Goal: Task Accomplishment & Management: Manage account settings

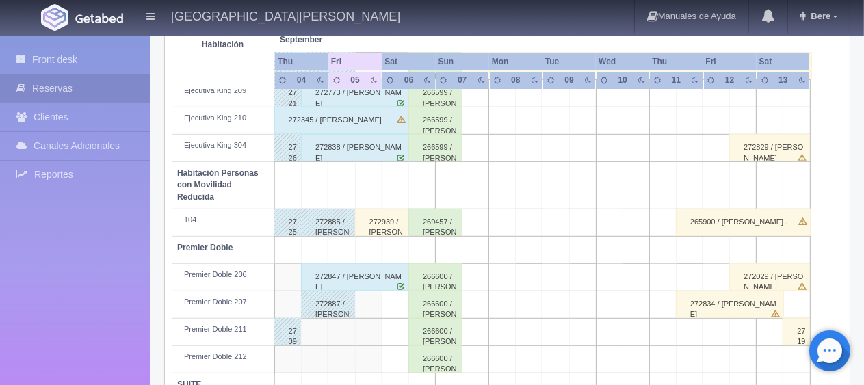
scroll to position [319, 0]
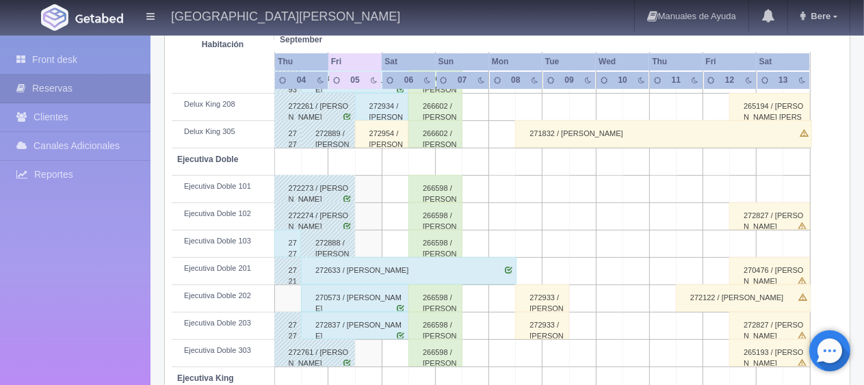
click at [371, 129] on div "272954 / [PERSON_NAME] [PERSON_NAME]" at bounding box center [382, 133] width 54 height 27
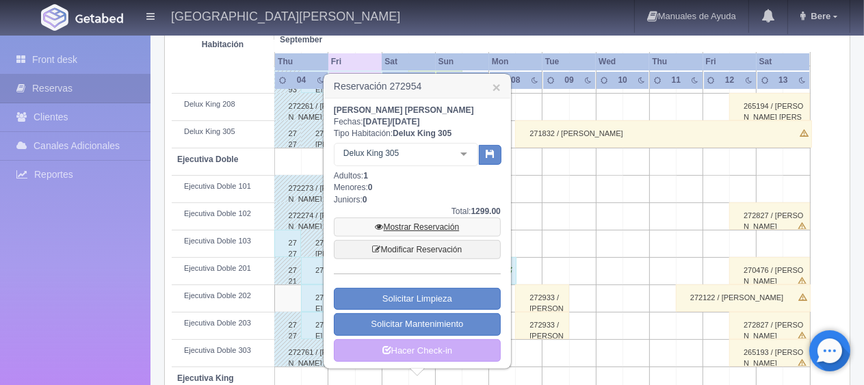
click at [405, 226] on link "Mostrar Reservación" at bounding box center [417, 226] width 167 height 19
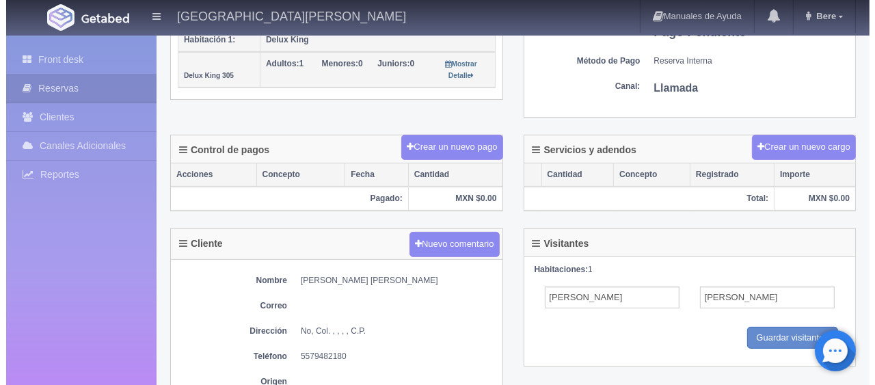
scroll to position [254, 0]
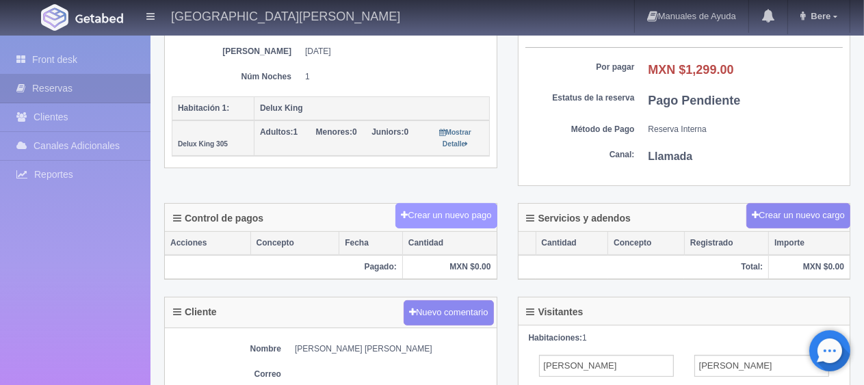
click at [433, 213] on button "Crear un nuevo pago" at bounding box center [445, 215] width 101 height 25
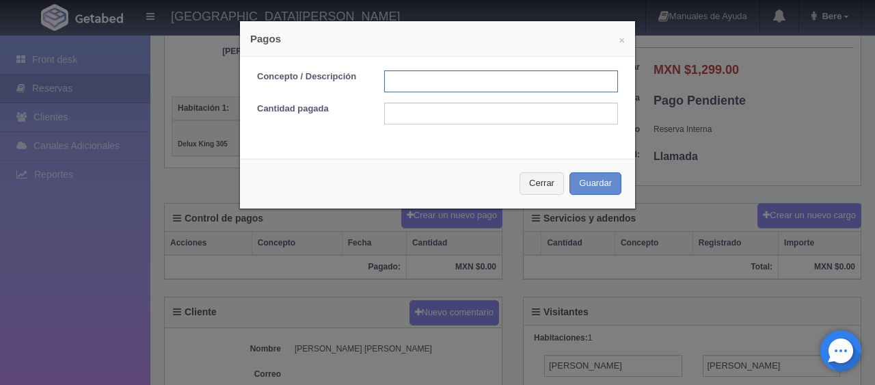
click at [475, 77] on input "text" at bounding box center [501, 81] width 234 height 22
type input "Total Tarjeta"
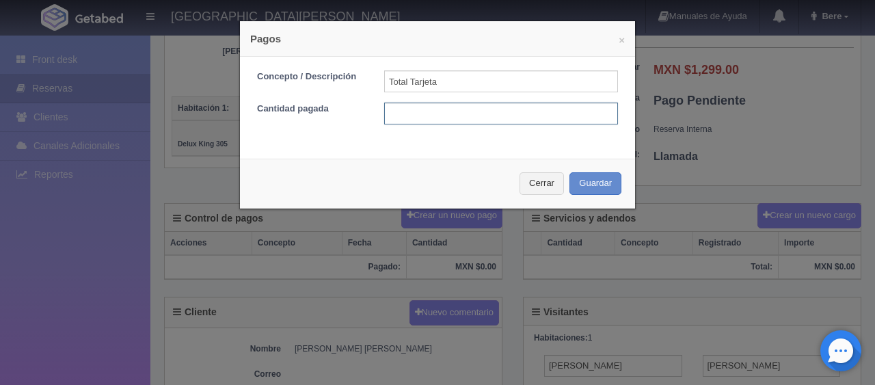
click at [496, 111] on input "text" at bounding box center [501, 114] width 234 height 22
type input "1299"
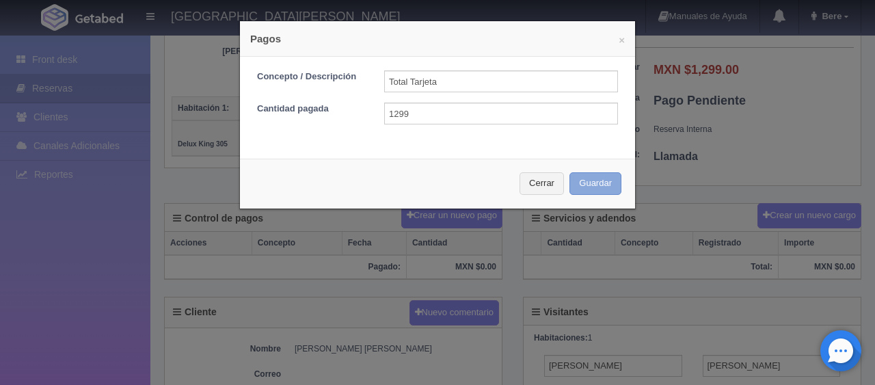
click at [572, 183] on button "Guardar" at bounding box center [596, 183] width 52 height 23
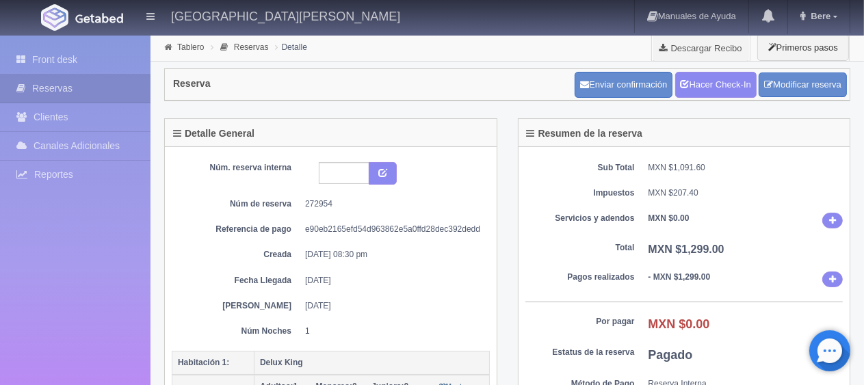
click at [728, 97] on div "Enviar confirmación Hacer Check-In Modificar reserva" at bounding box center [710, 85] width 279 height 34
click at [725, 79] on link "Hacer Check-In" at bounding box center [715, 85] width 81 height 26
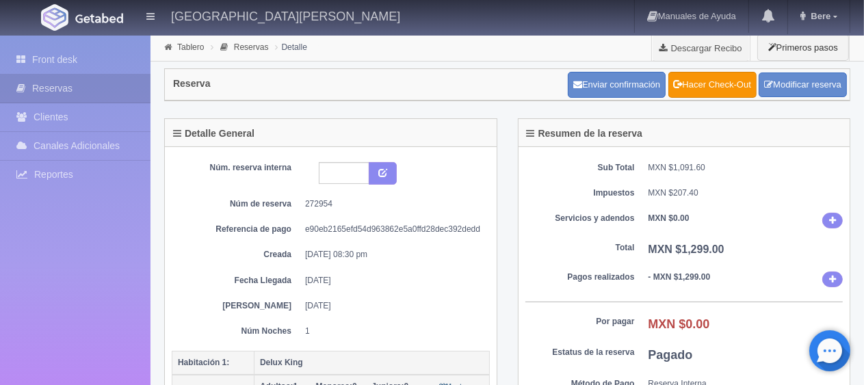
click at [635, 237] on div "Sub Total MXN $1,091.60 Impuestos MXN $207.40 Servicios y adendos MXN $0.00 Tot…" at bounding box center [684, 293] width 332 height 293
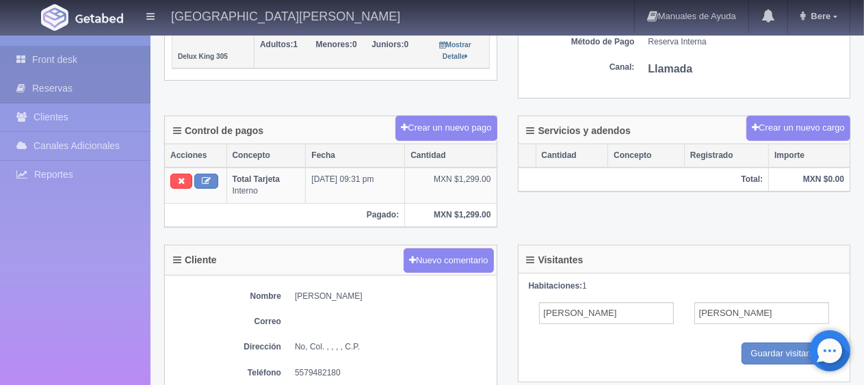
click at [64, 63] on link "Front desk" at bounding box center [75, 60] width 150 height 28
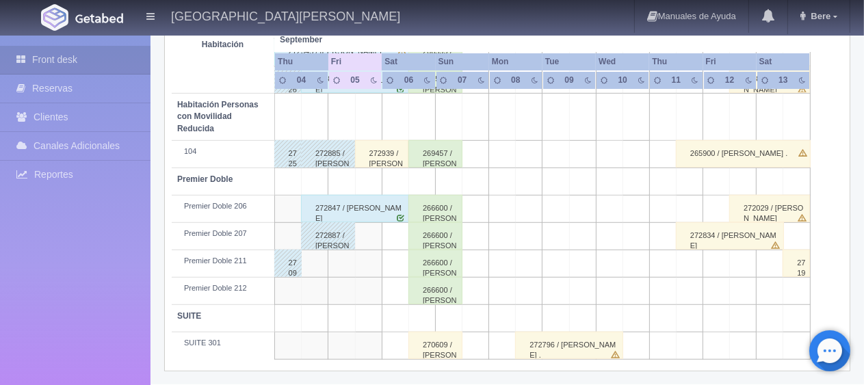
scroll to position [524, 0]
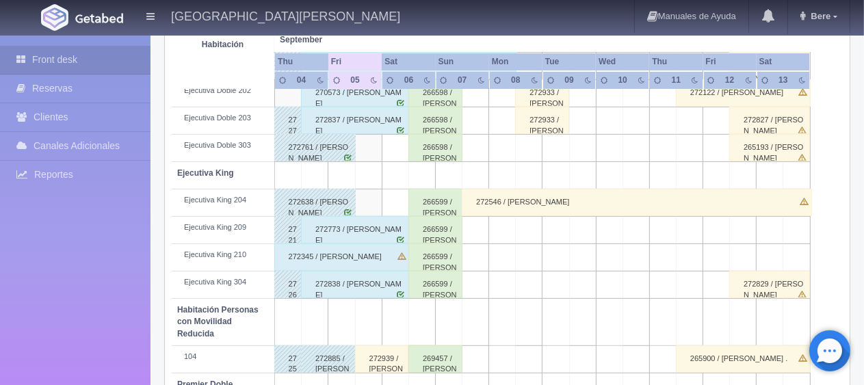
click at [387, 283] on div "272838 / [PERSON_NAME] Alitzel [PERSON_NAME]" at bounding box center [355, 284] width 108 height 27
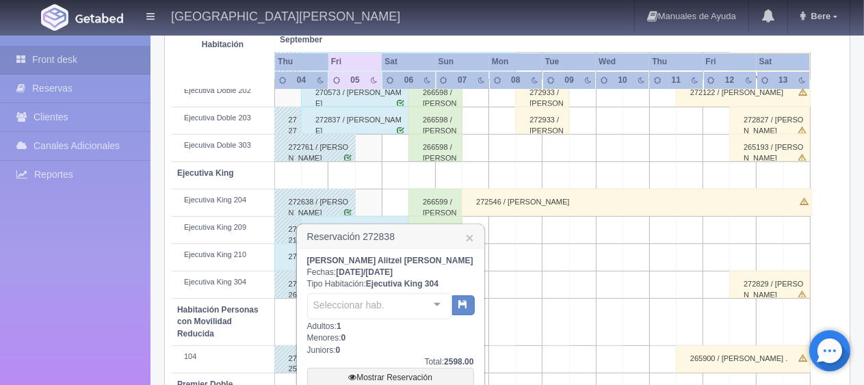
scroll to position [729, 0]
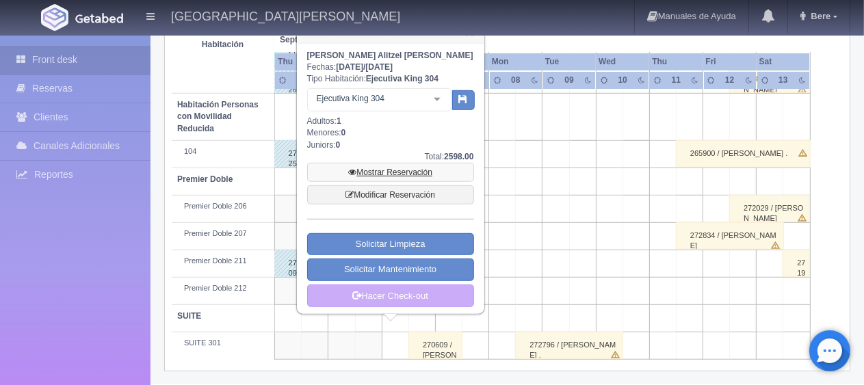
click at [408, 170] on link "Mostrar Reservación" at bounding box center [390, 172] width 167 height 19
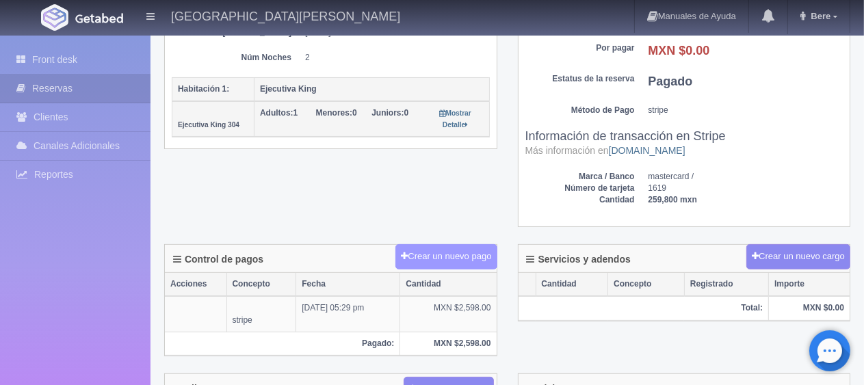
click at [460, 248] on button "Crear un nuevo pago" at bounding box center [445, 256] width 101 height 25
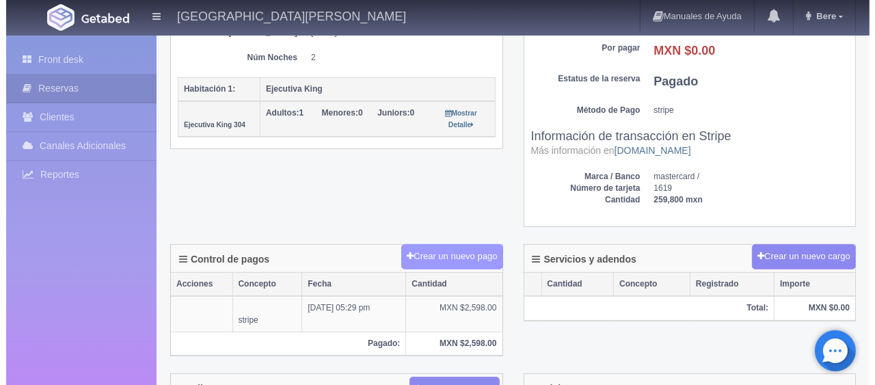
scroll to position [274, 0]
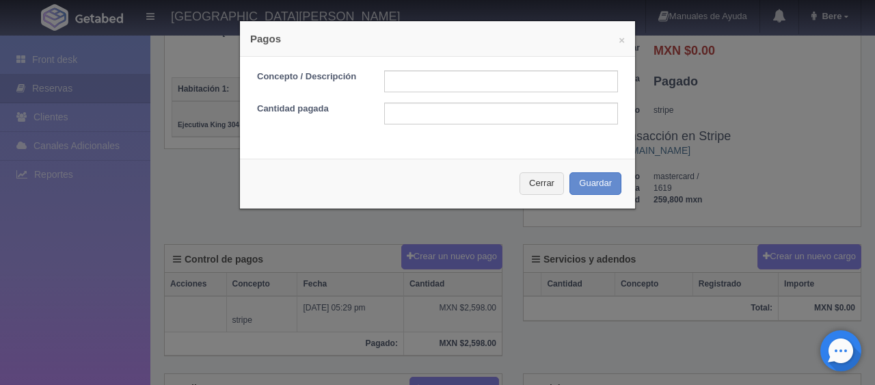
click at [760, 190] on div "× Pagos Concepto / Descripción Cantidad pagada Cerrar Guardar" at bounding box center [437, 192] width 875 height 385
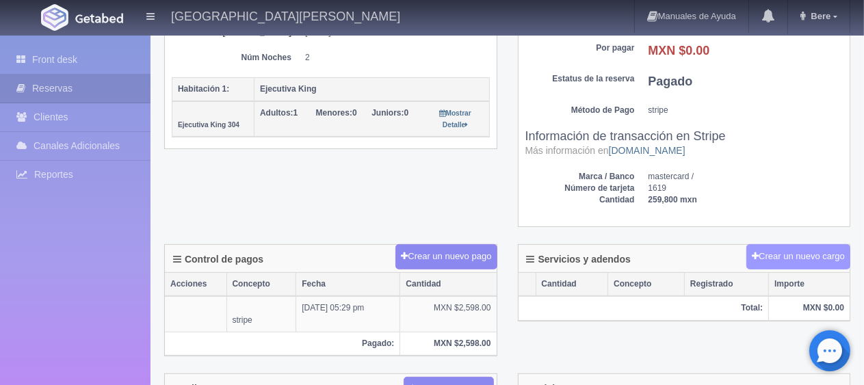
click at [797, 256] on button "Crear un nuevo cargo" at bounding box center [798, 256] width 104 height 25
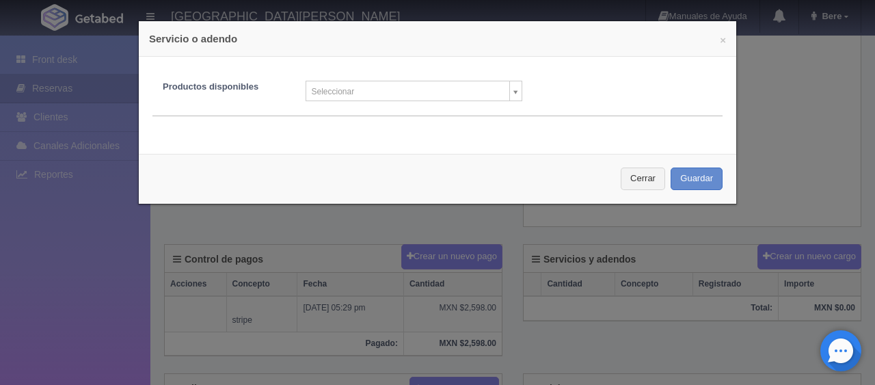
click at [413, 72] on div "Productos disponibles Seleccionar Producto nuevo Masaje relajante Kit de costur…" at bounding box center [437, 85] width 591 height 31
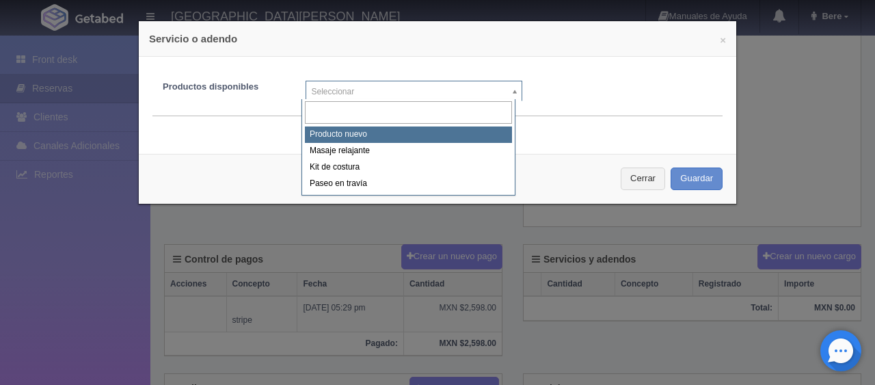
select select "0"
type input "1"
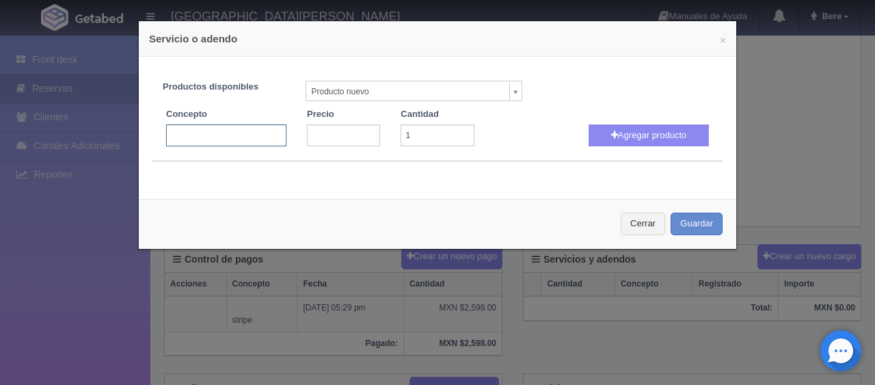
click at [235, 143] on input "text" at bounding box center [226, 135] width 120 height 22
type input "persona extra"
click at [347, 137] on input "number" at bounding box center [343, 135] width 73 height 22
type input "200"
click at [649, 135] on button "Agregar producto" at bounding box center [649, 135] width 120 height 22
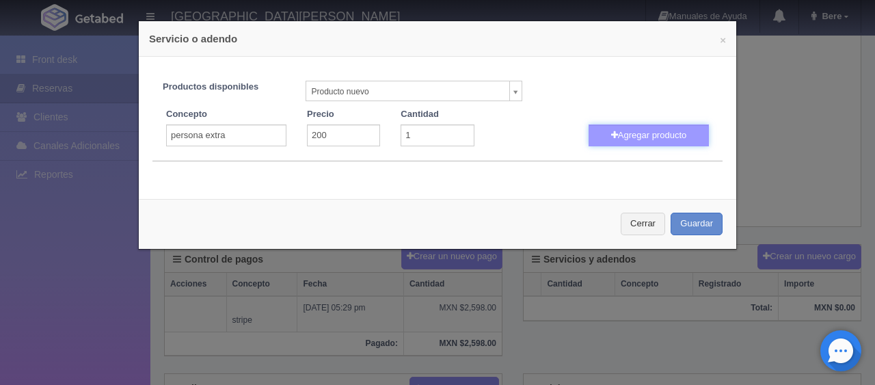
select select
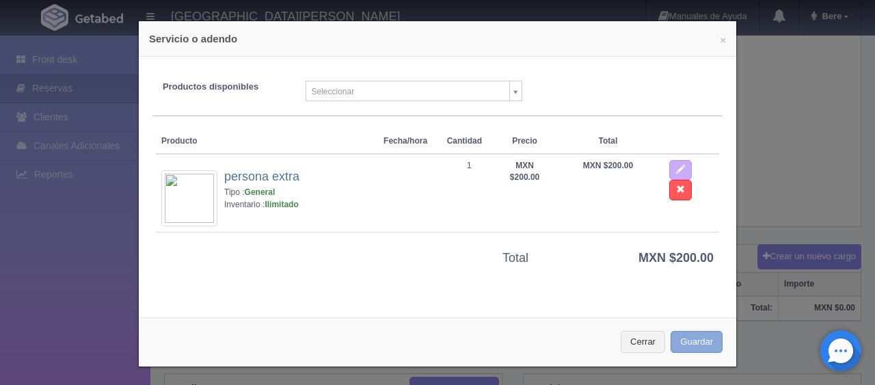
click at [687, 335] on button "Guardar" at bounding box center [697, 342] width 52 height 23
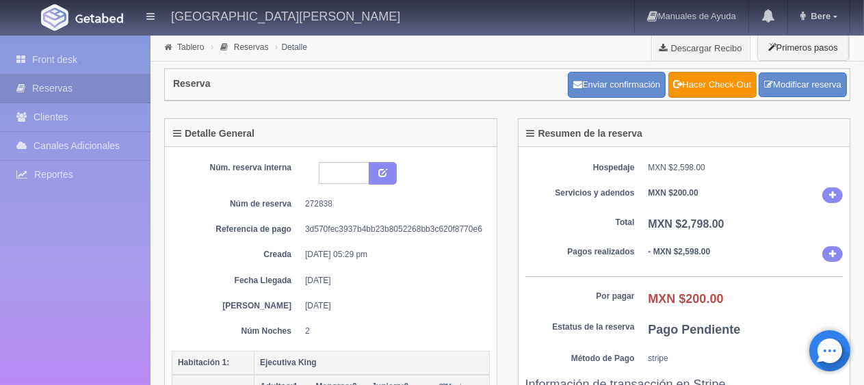
click at [743, 188] on dd "MXN $200.00" at bounding box center [745, 195] width 195 height 16
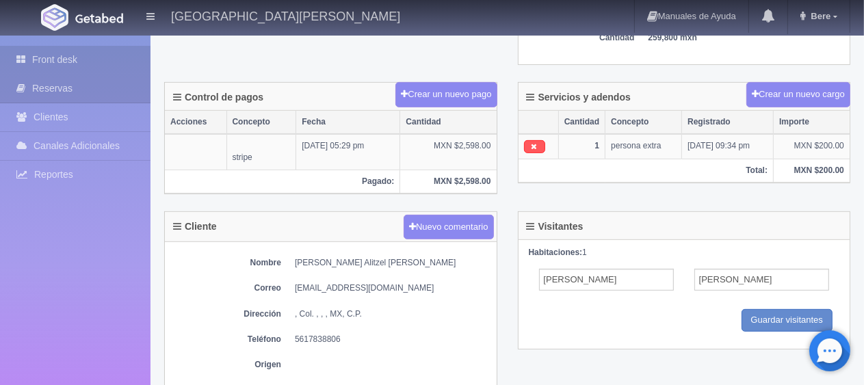
click at [92, 65] on link "Front desk" at bounding box center [75, 60] width 150 height 28
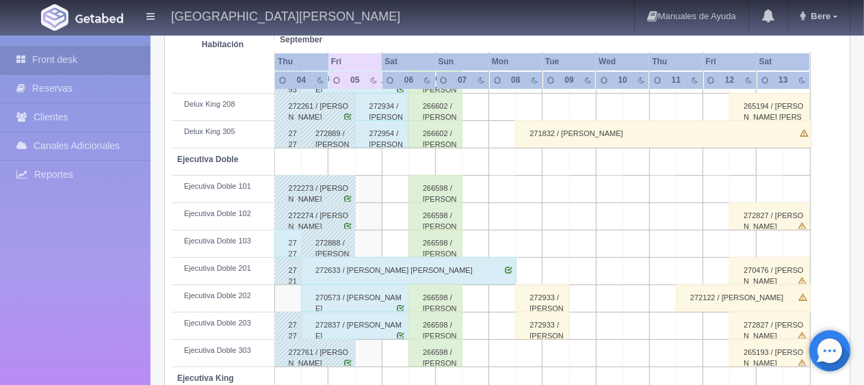
scroll to position [250, 0]
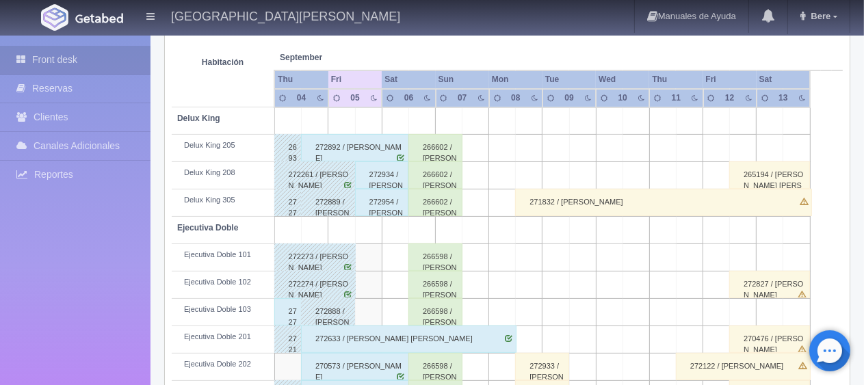
click at [395, 204] on div "272954 / [PERSON_NAME] [PERSON_NAME]" at bounding box center [382, 202] width 54 height 27
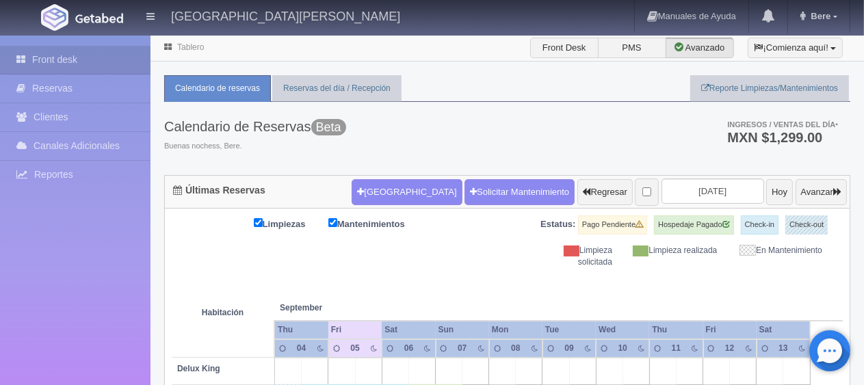
scroll to position [274, 0]
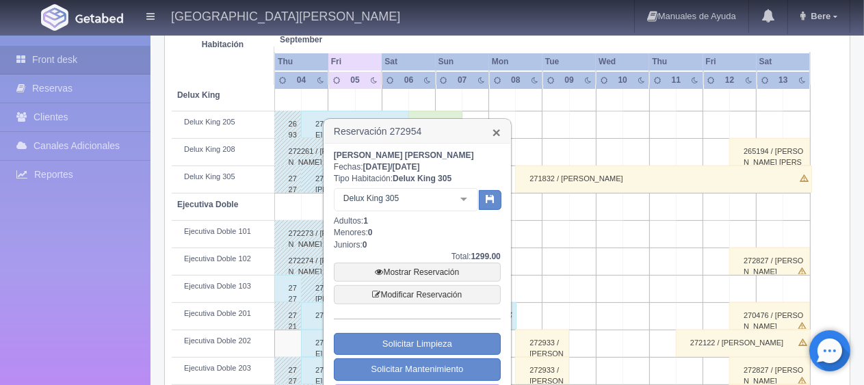
click at [492, 134] on link "×" at bounding box center [496, 132] width 8 height 14
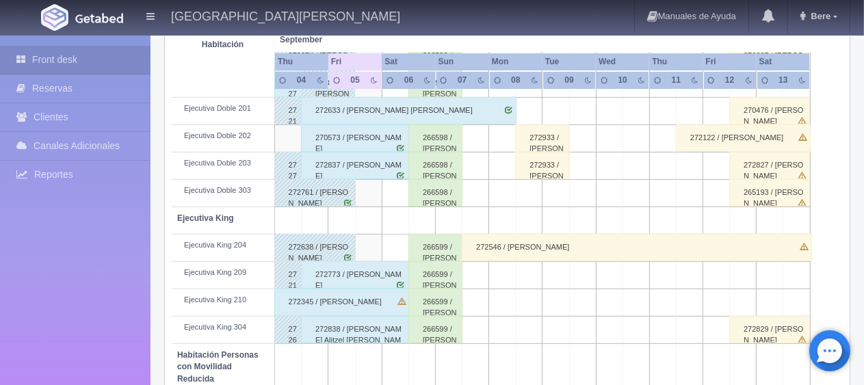
scroll to position [615, 0]
